Goal: Task Accomplishment & Management: Complete application form

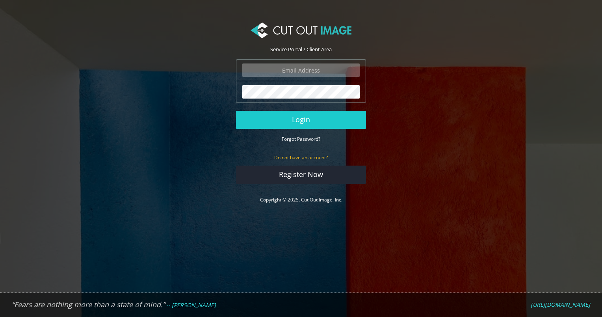
type input "pim.vanvugt@qlfbrands.com"
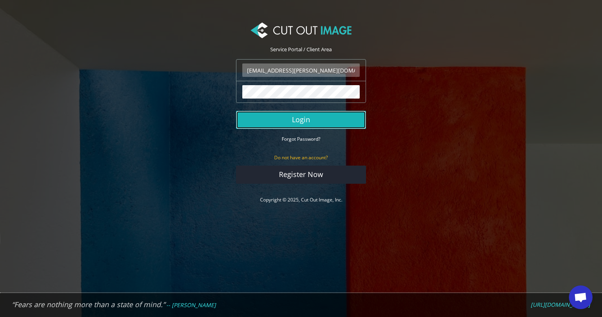
click at [286, 121] on button "Login" at bounding box center [301, 120] width 130 height 18
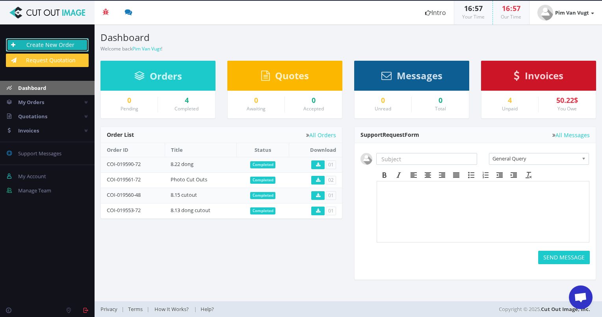
click at [42, 39] on link "Create New Order" at bounding box center [47, 44] width 83 height 13
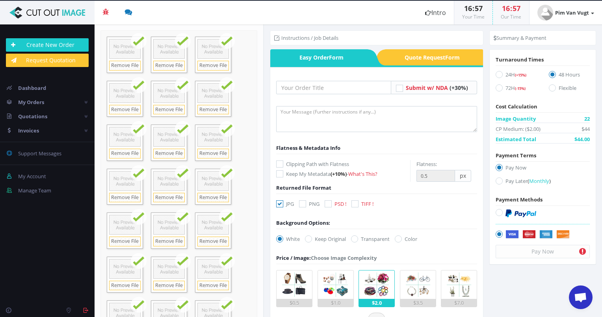
click at [303, 205] on icon at bounding box center [302, 203] width 7 height 7
click at [303, 205] on input "PNG" at bounding box center [303, 203] width 5 height 5
checkbox input "true"
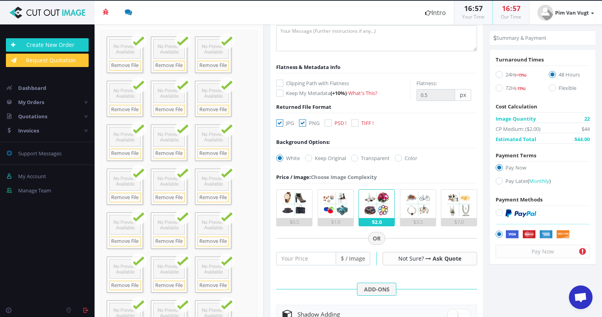
scroll to position [118, 0]
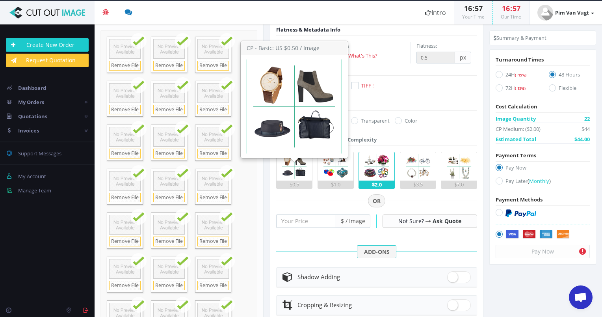
click at [303, 178] on img at bounding box center [294, 166] width 28 height 28
click at [0, 0] on input "$0.5" at bounding box center [0, 0] width 0 height 0
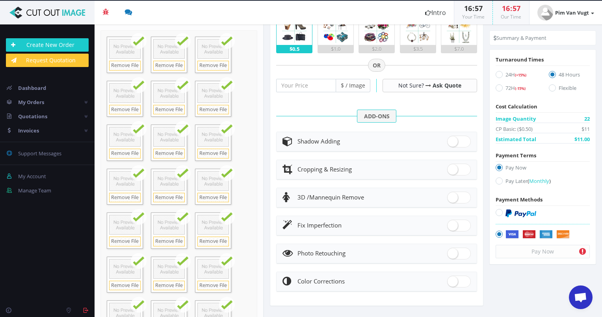
scroll to position [0, 0]
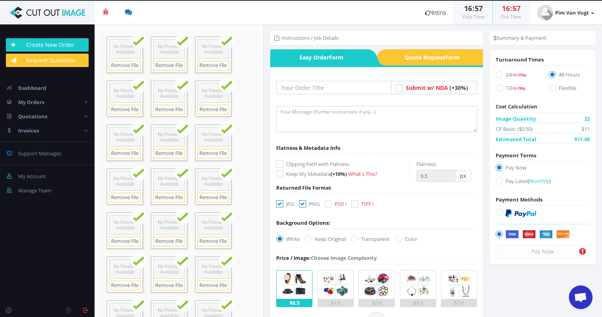
click at [496, 181] on icon at bounding box center [499, 180] width 7 height 7
click at [498, 181] on input "Pay Later ( Monthly )" at bounding box center [500, 180] width 5 height 5
radio input "true"
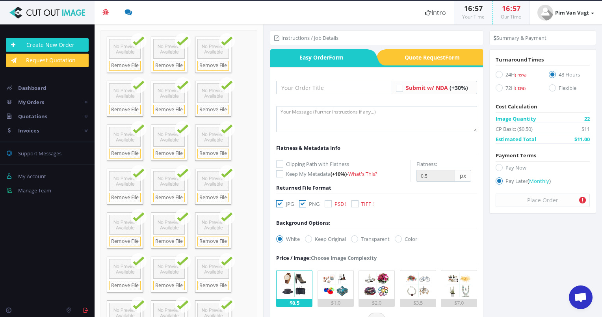
click at [498, 88] on icon at bounding box center [499, 87] width 7 height 7
click at [498, 88] on input "72H (-15%)" at bounding box center [500, 88] width 5 height 5
radio input "true"
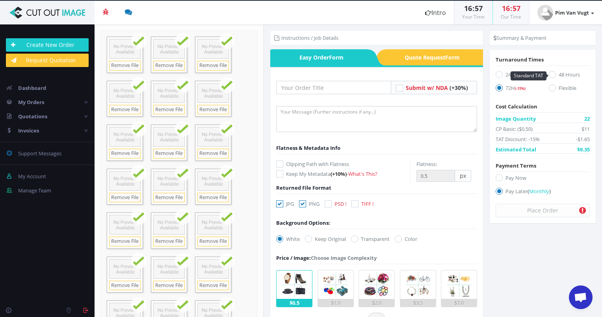
click at [551, 74] on icon at bounding box center [552, 74] width 7 height 7
click at [551, 74] on input "48 Hours" at bounding box center [553, 74] width 5 height 5
radio input "true"
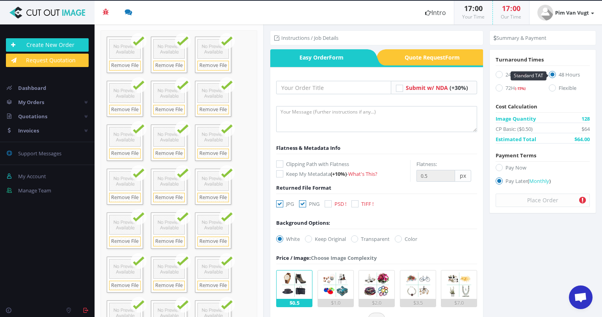
click at [399, 142] on form "Submit w/ NDA (+30%)" at bounding box center [376, 313] width 201 height 465
click at [496, 89] on icon at bounding box center [499, 87] width 7 height 7
click at [498, 89] on input "72H (-15%)" at bounding box center [500, 88] width 5 height 5
radio input "true"
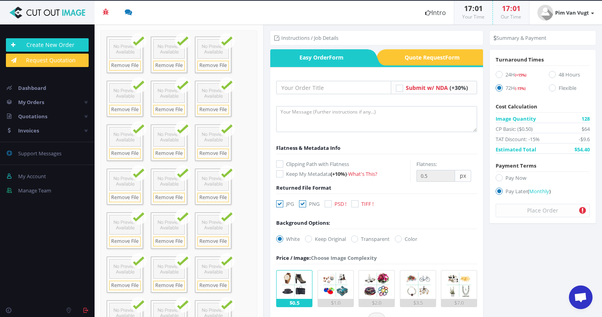
click at [409, 145] on div "Flatness & Metadata Info" at bounding box center [376, 148] width 201 height 8
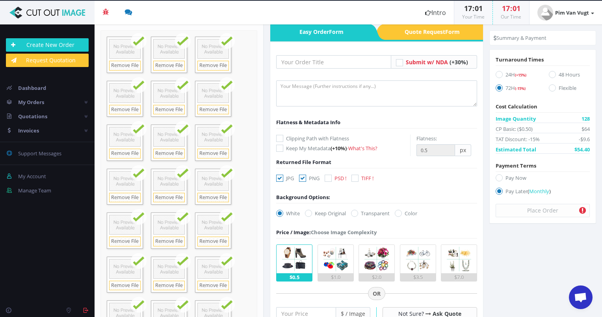
scroll to position [39, 0]
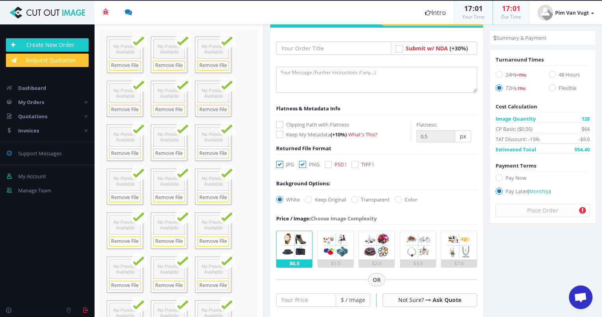
click at [281, 125] on icon at bounding box center [279, 124] width 7 height 7
click at [281, 125] on input "Clipping Path with Flatness" at bounding box center [280, 124] width 5 height 5
checkbox input "true"
drag, startPoint x: 428, startPoint y: 136, endPoint x: 413, endPoint y: 136, distance: 14.6
click at [413, 136] on div "Flatness: 0.5 px" at bounding box center [443, 132] width 67 height 22
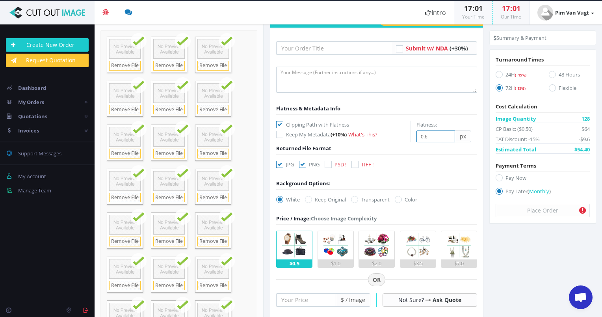
click at [447, 134] on input "0.6" at bounding box center [435, 136] width 39 height 12
click at [446, 134] on input "0.7" at bounding box center [435, 136] width 39 height 12
click at [446, 134] on input "0.8" at bounding box center [435, 136] width 39 height 12
click at [446, 134] on input "0.9" at bounding box center [435, 136] width 39 height 12
type input "1"
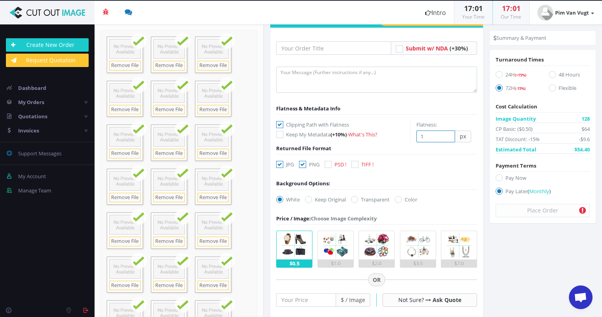
click at [446, 134] on input "1" at bounding box center [435, 136] width 39 height 12
click at [438, 109] on div "Flatness & Metadata Info" at bounding box center [376, 108] width 201 height 8
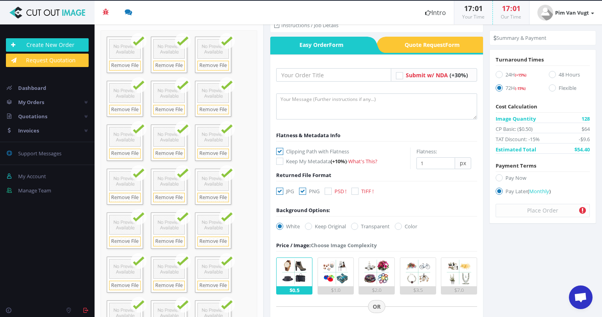
scroll to position [0, 0]
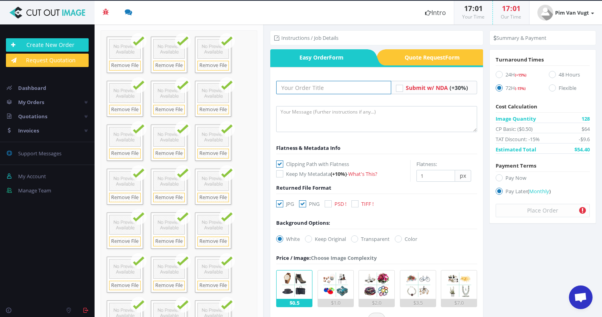
click at [302, 88] on input "text" at bounding box center [333, 87] width 115 height 13
type input "Lamp shades"
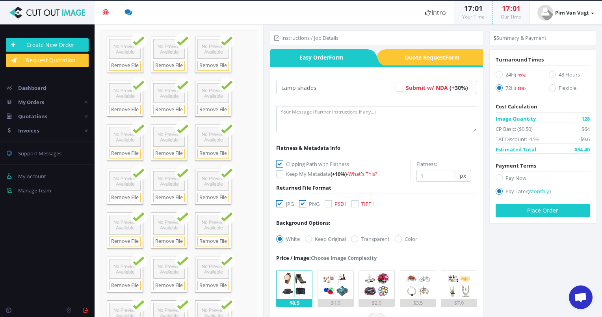
click at [307, 76] on div "Lamp shades Submit w/ NDA" at bounding box center [376, 313] width 201 height 480
click at [505, 75] on label "24H (+15%)" at bounding box center [516, 76] width 41 height 11
click at [503, 75] on input "24H (+15%)" at bounding box center [500, 74] width 5 height 5
radio input "true"
click at [504, 87] on label "72H (-15%)" at bounding box center [516, 89] width 41 height 11
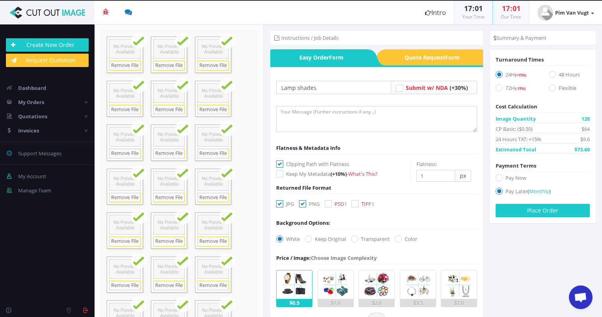
click at [503, 87] on input "72H (-15%)" at bounding box center [500, 88] width 5 height 5
radio input "true"
click at [516, 210] on button "Place Order" at bounding box center [543, 210] width 94 height 13
